Goal: Download file/media

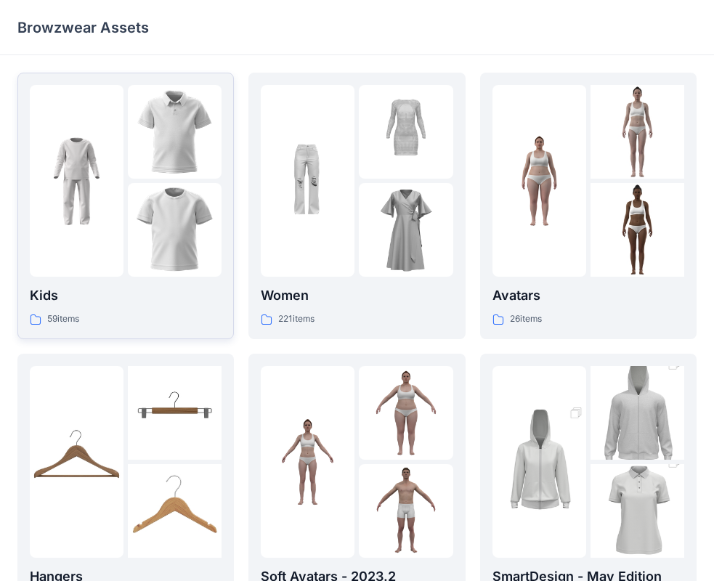
click at [89, 196] on img at bounding box center [77, 181] width 94 height 94
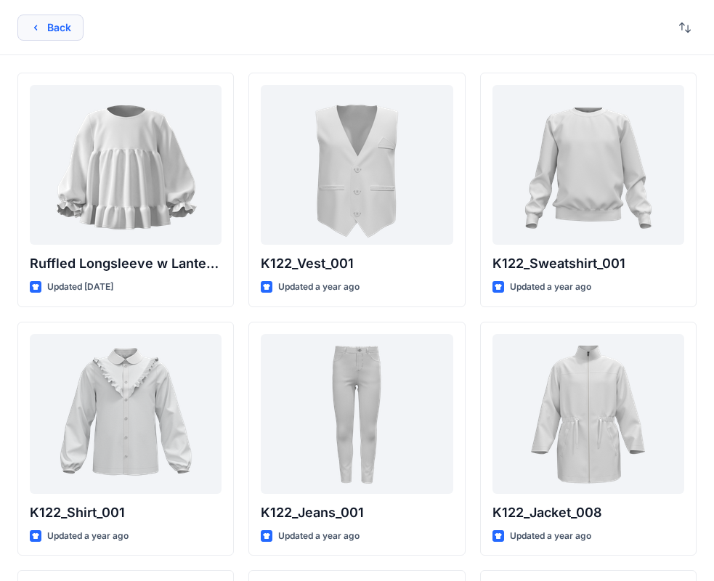
click at [29, 21] on button "Back" at bounding box center [50, 28] width 66 height 26
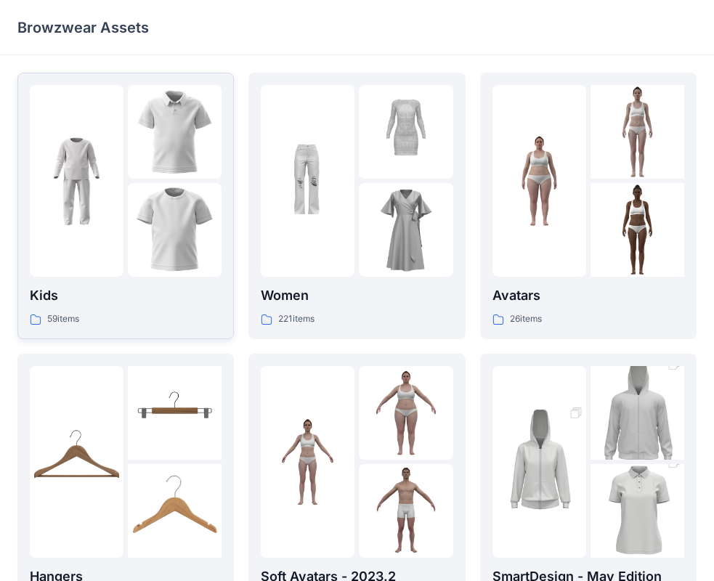
click at [69, 195] on img at bounding box center [77, 181] width 94 height 94
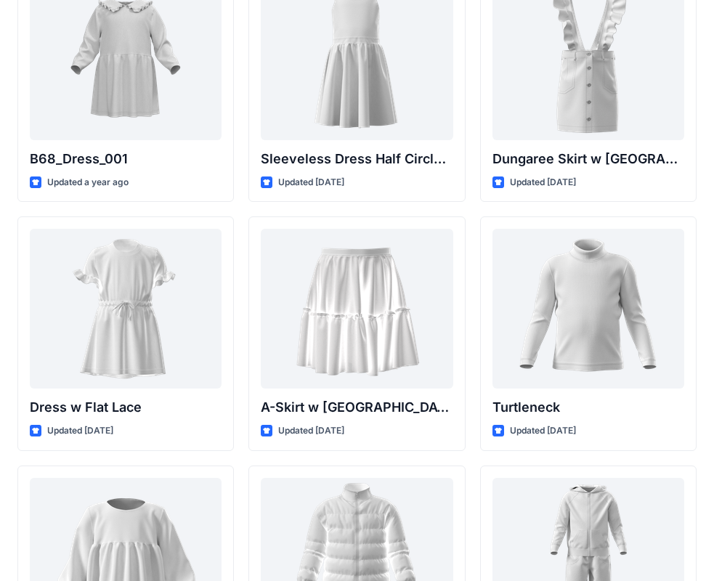
scroll to position [2871, 0]
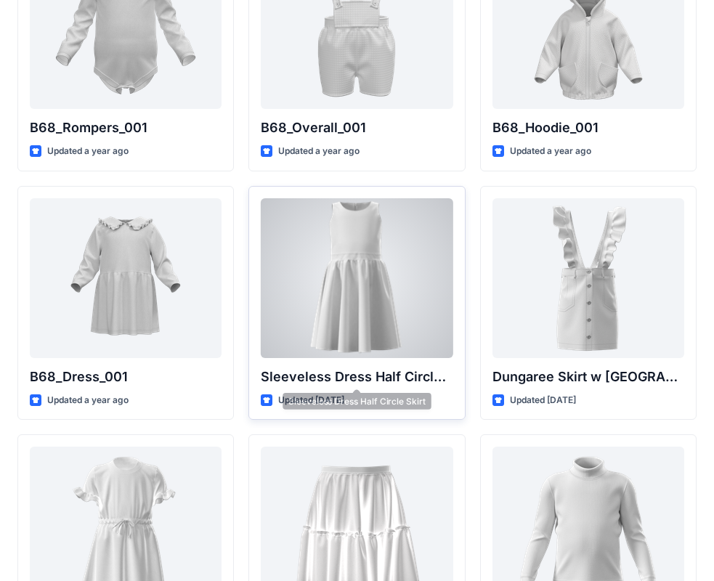
click at [415, 357] on div at bounding box center [357, 278] width 192 height 160
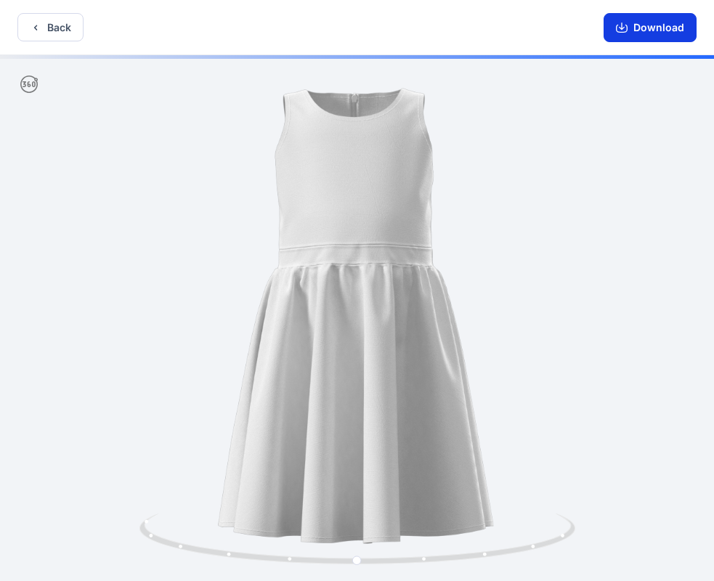
click at [633, 33] on button "Download" at bounding box center [649, 27] width 93 height 29
